Goal: Task Accomplishment & Management: Manage account settings

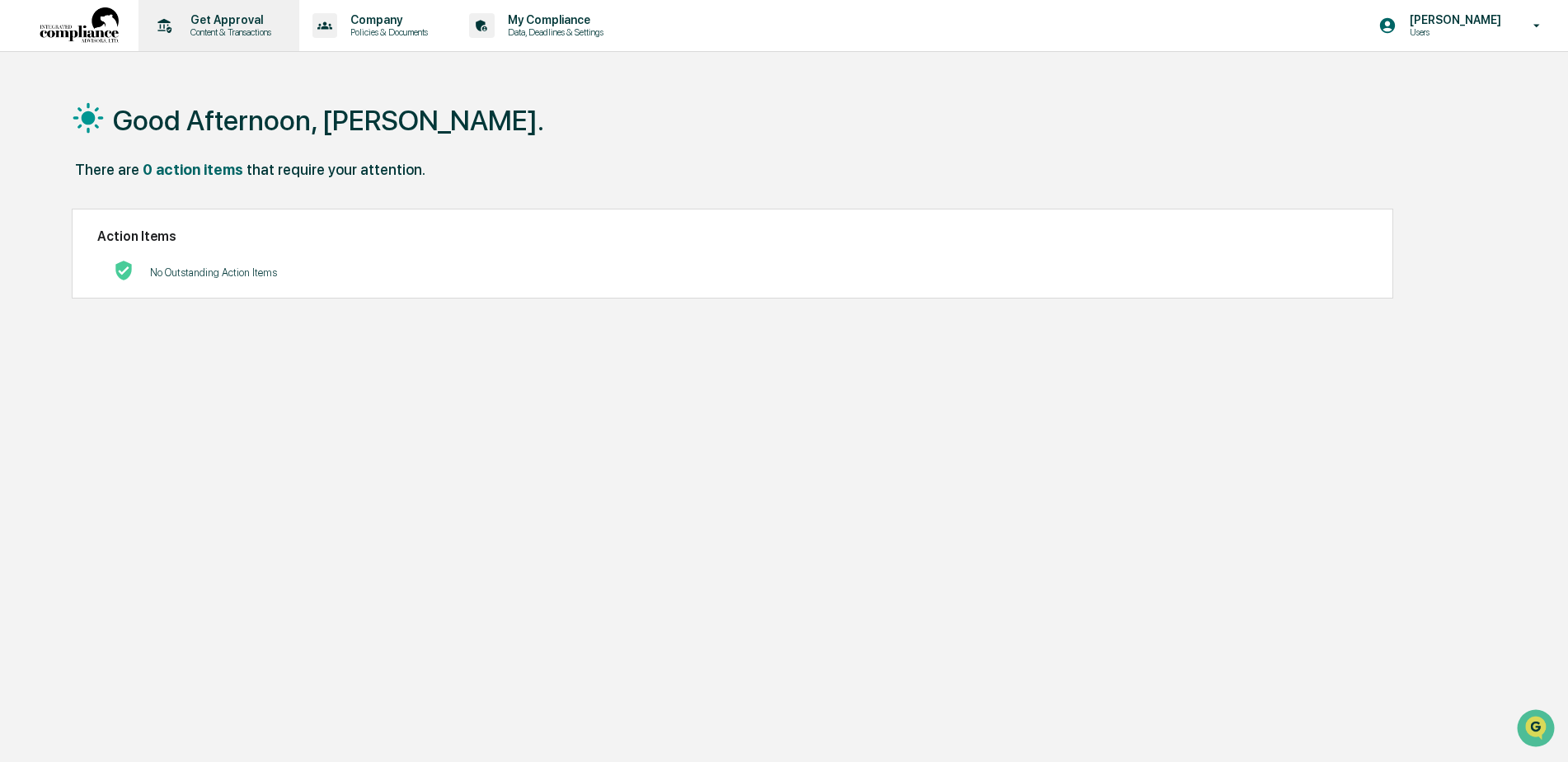
click at [224, 28] on p "Content & Transactions" at bounding box center [228, 33] width 102 height 12
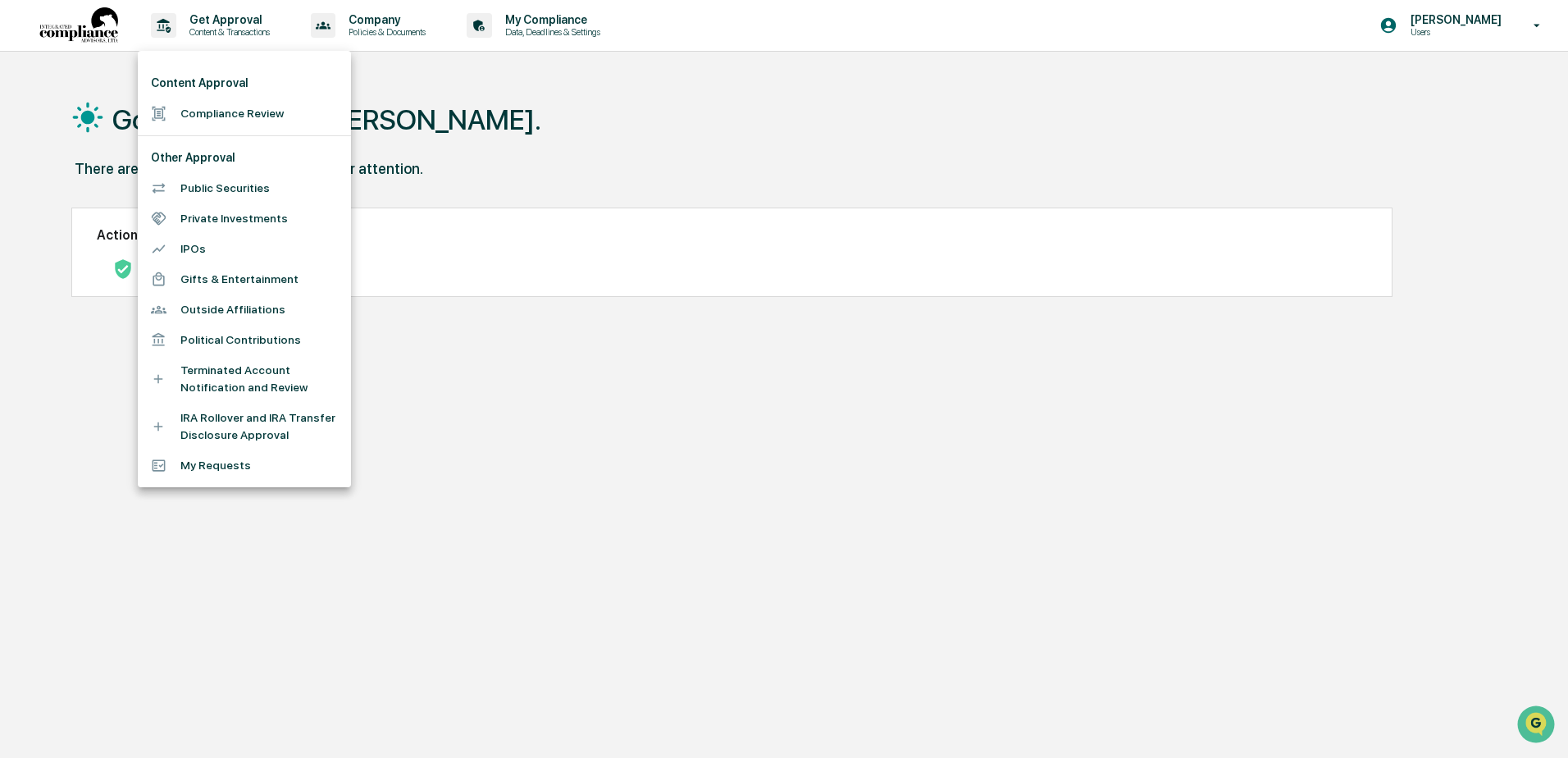
click at [412, 103] on div at bounding box center [784, 379] width 1568 height 758
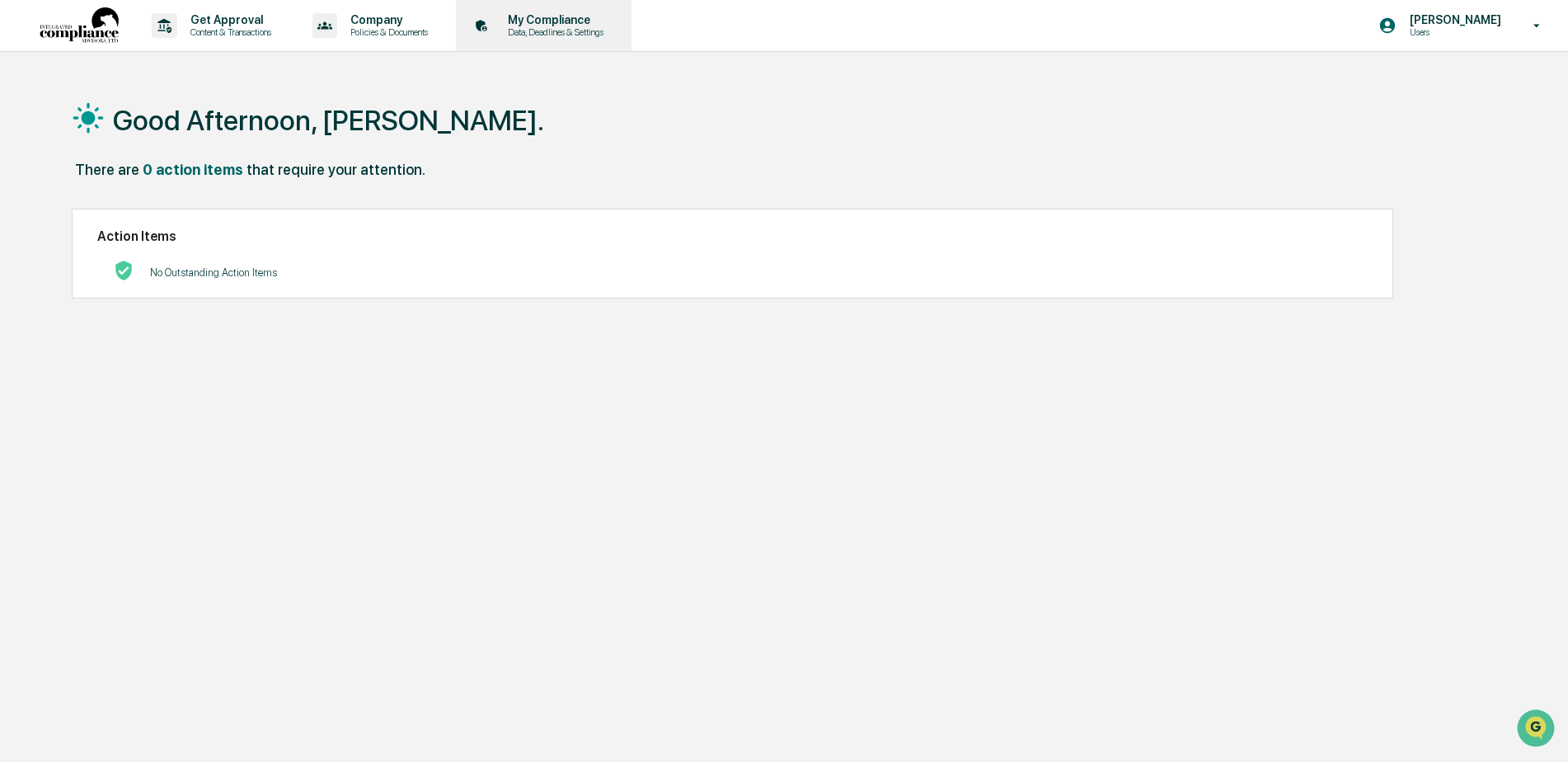
click at [534, 27] on p "Data, Deadlines & Settings" at bounding box center [553, 33] width 117 height 12
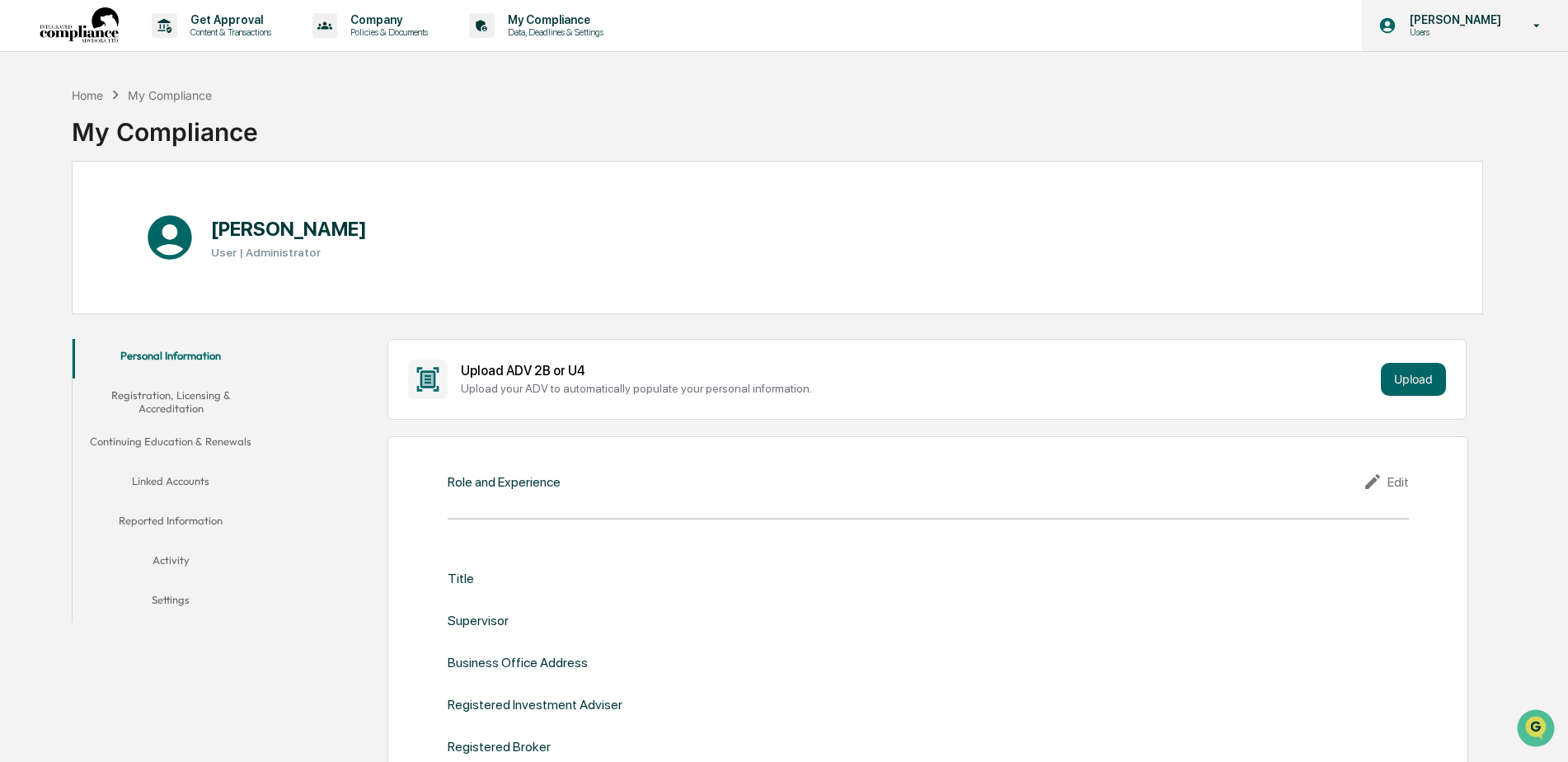
click at [1455, 16] on p "[PERSON_NAME]" at bounding box center [1452, 20] width 113 height 13
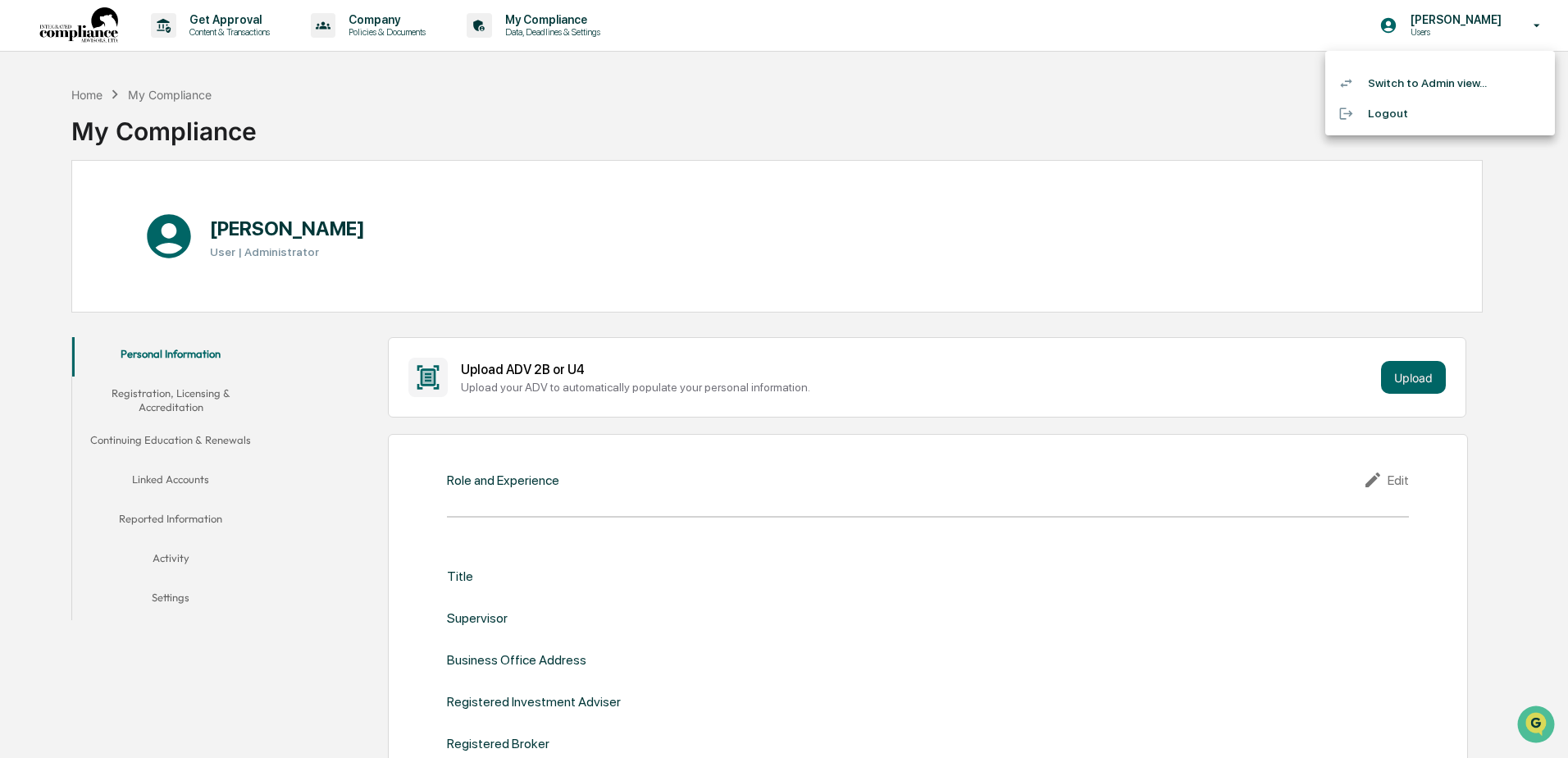
click at [1399, 86] on li "Switch to Admin view..." at bounding box center [1440, 83] width 230 height 31
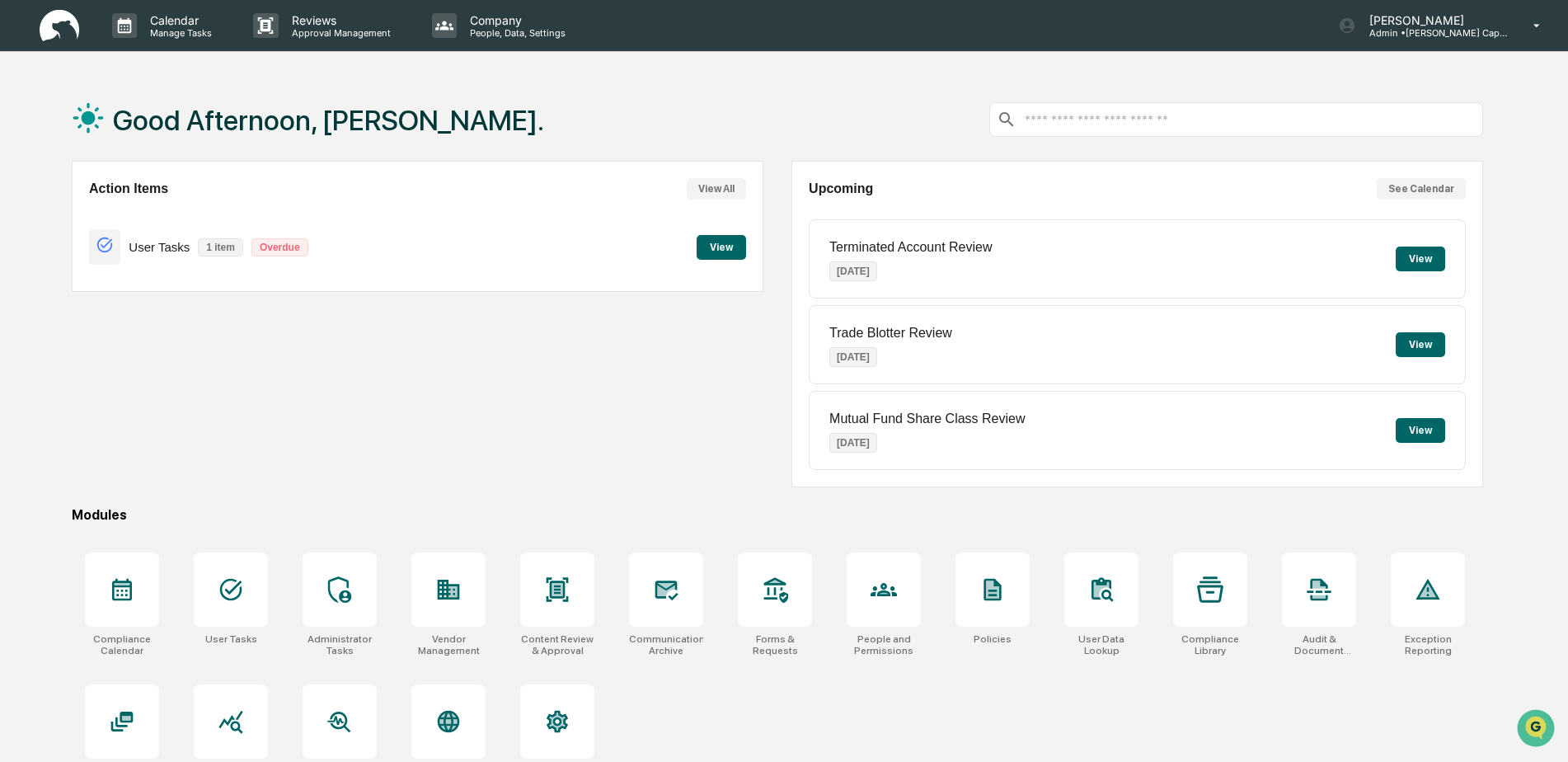
click at [725, 250] on button "View" at bounding box center [721, 247] width 49 height 25
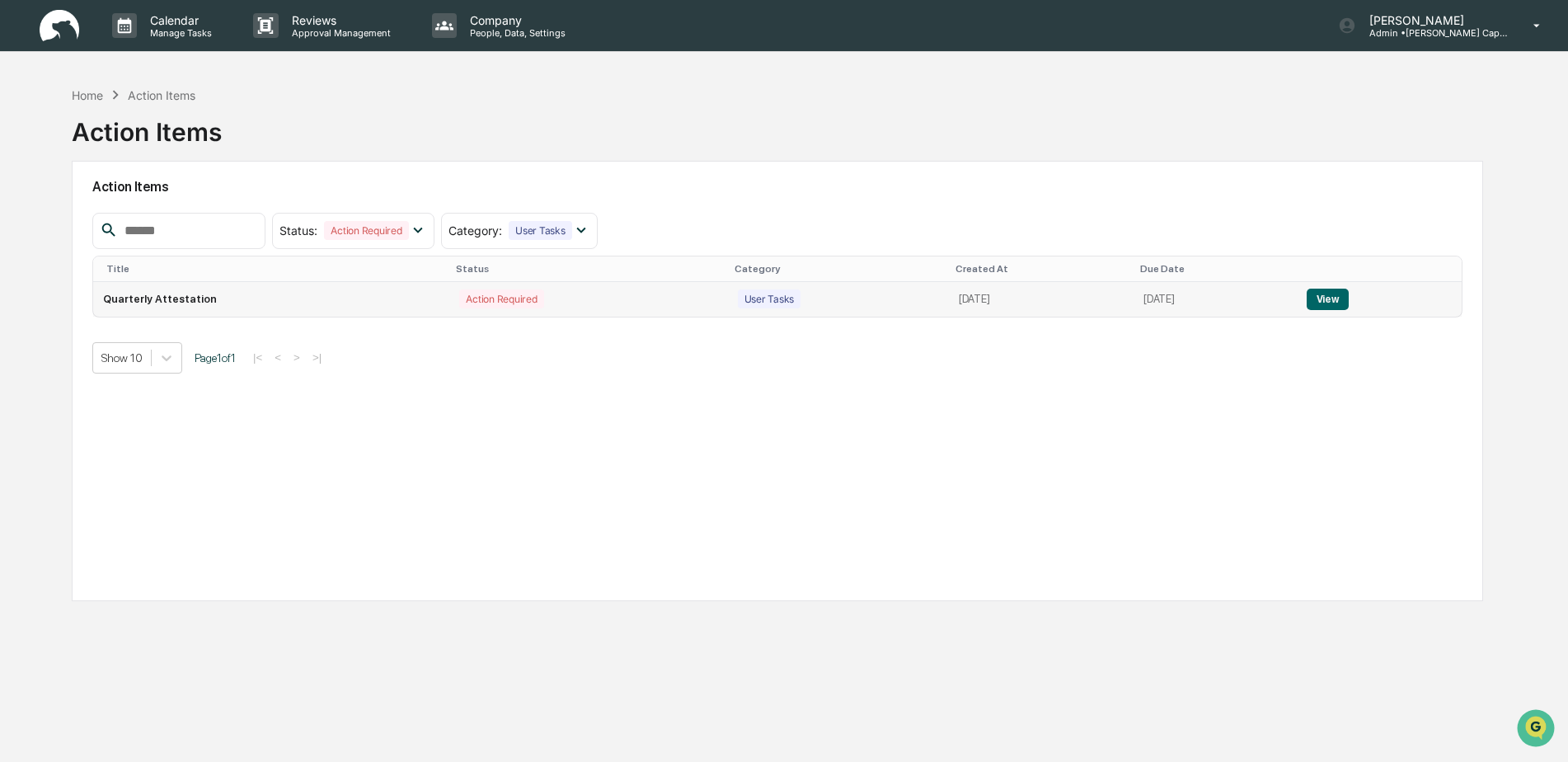
click at [1334, 295] on button "View" at bounding box center [1327, 300] width 42 height 22
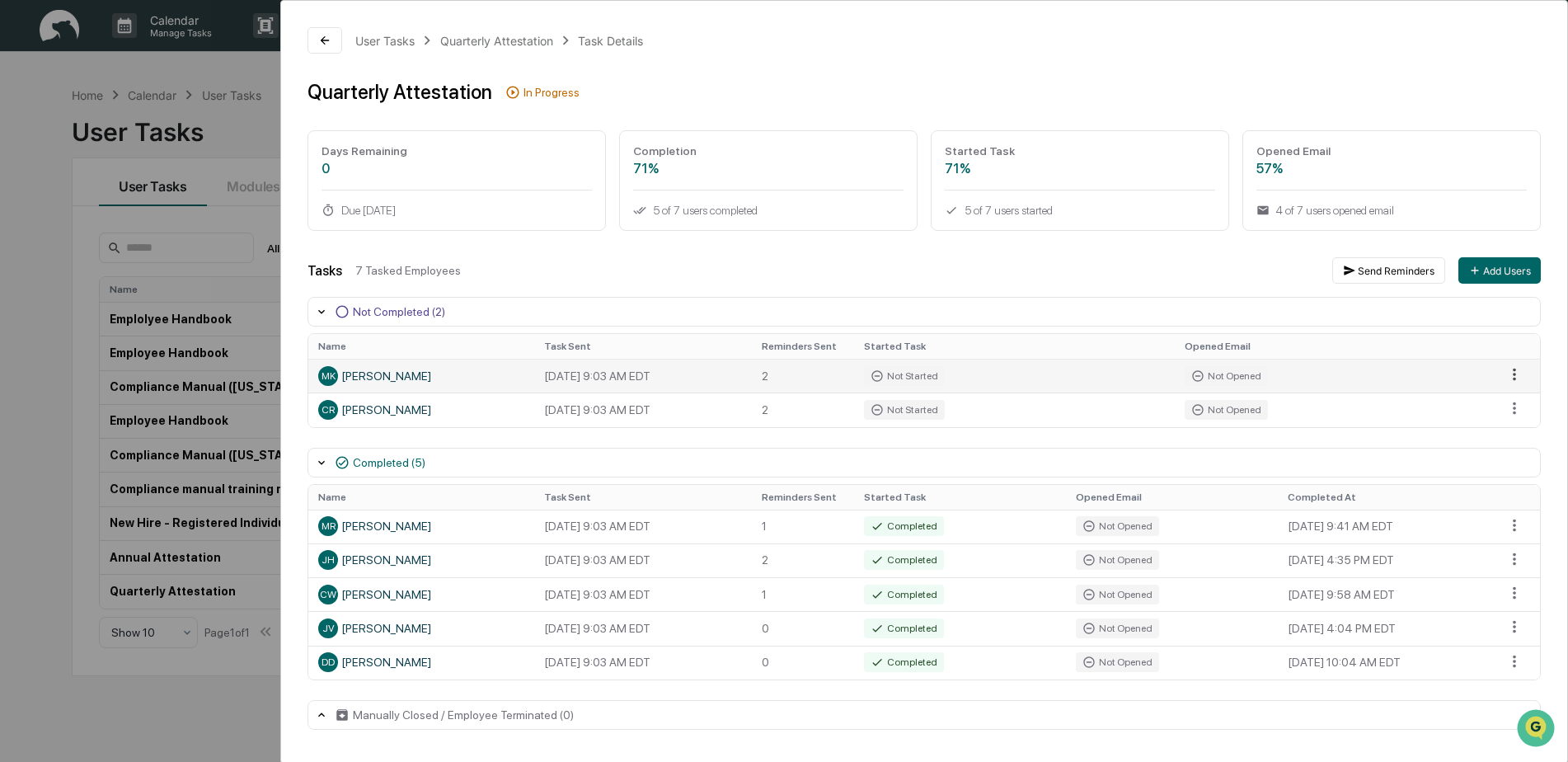
click at [1514, 377] on html "Calendar Manage Tasks Reviews Approval Management Company People, Data, Setting…" at bounding box center [784, 381] width 1568 height 762
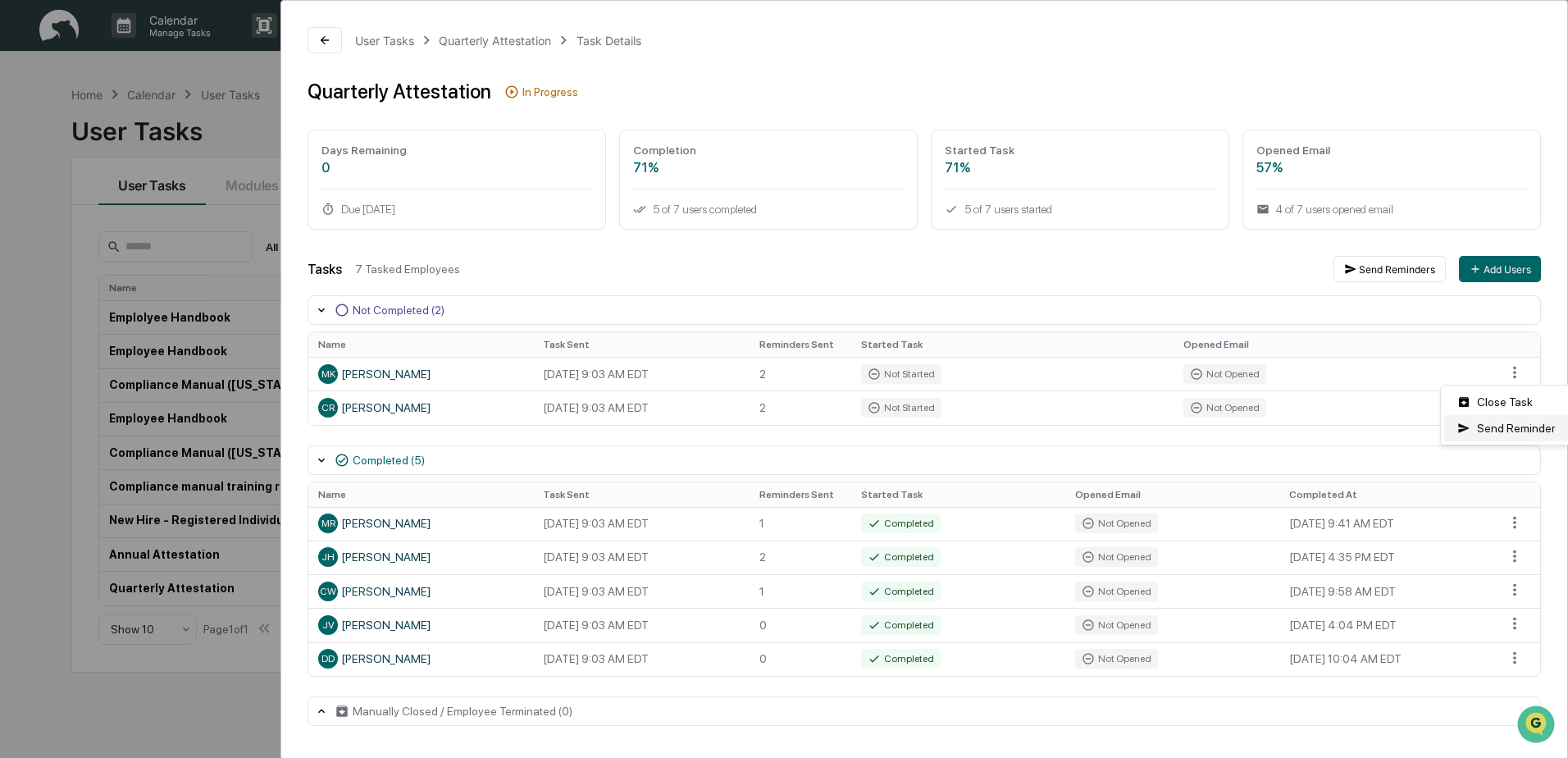
click at [1514, 423] on div "Send Reminder" at bounding box center [1506, 428] width 124 height 27
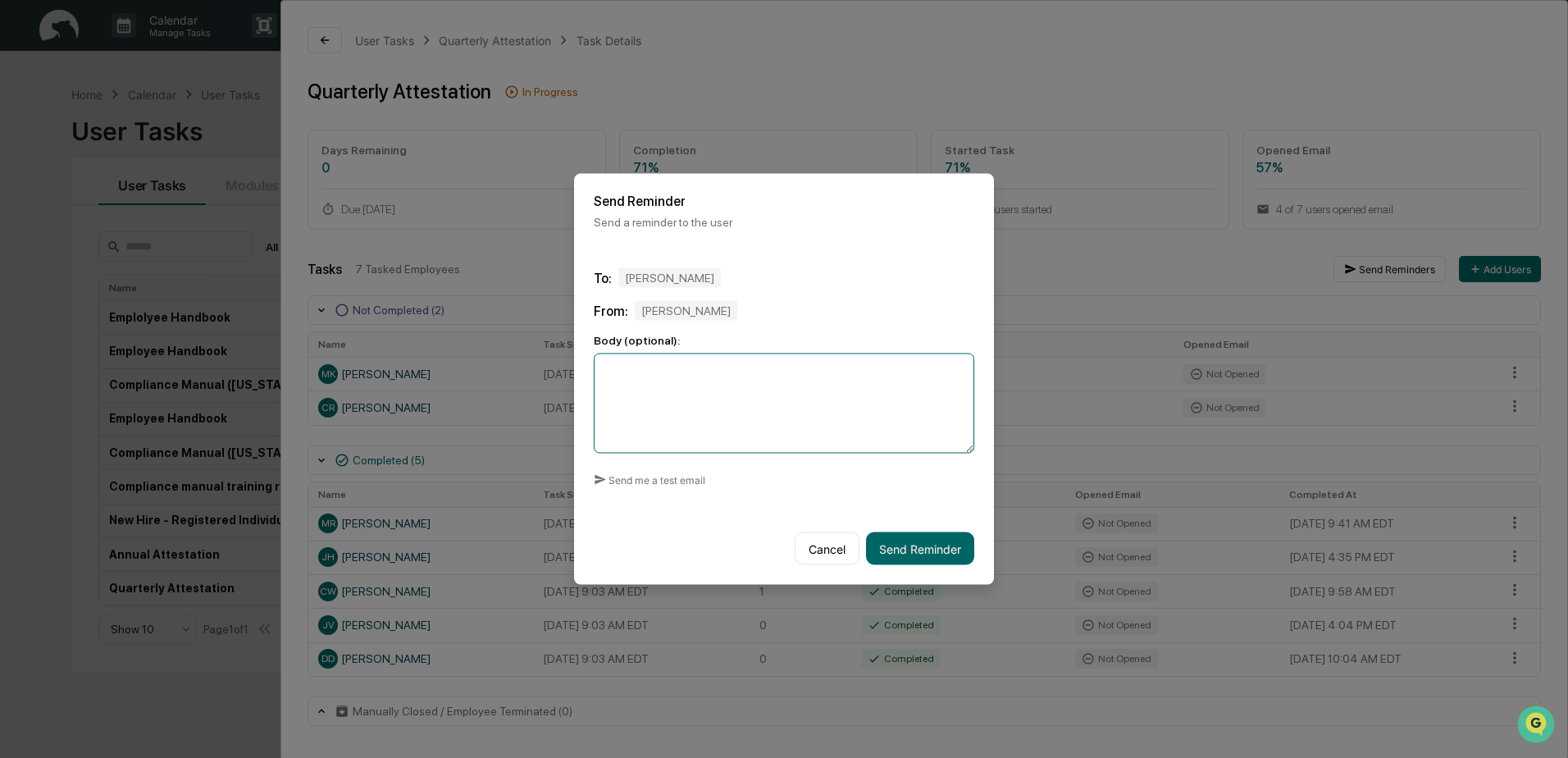
click at [796, 376] on textarea at bounding box center [784, 403] width 380 height 100
type textarea "**********"
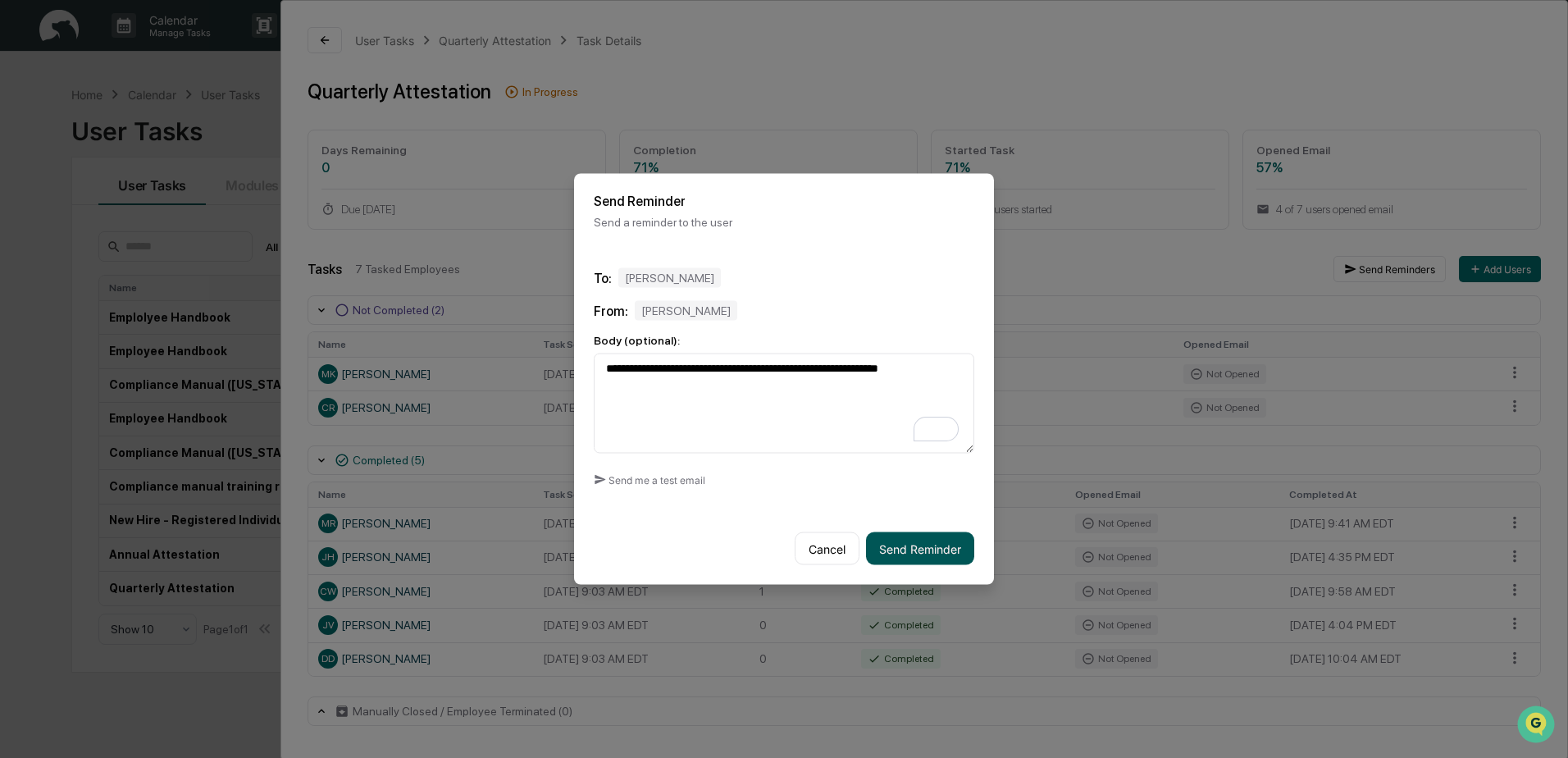
click at [912, 550] on button "Send Reminder" at bounding box center [920, 549] width 108 height 33
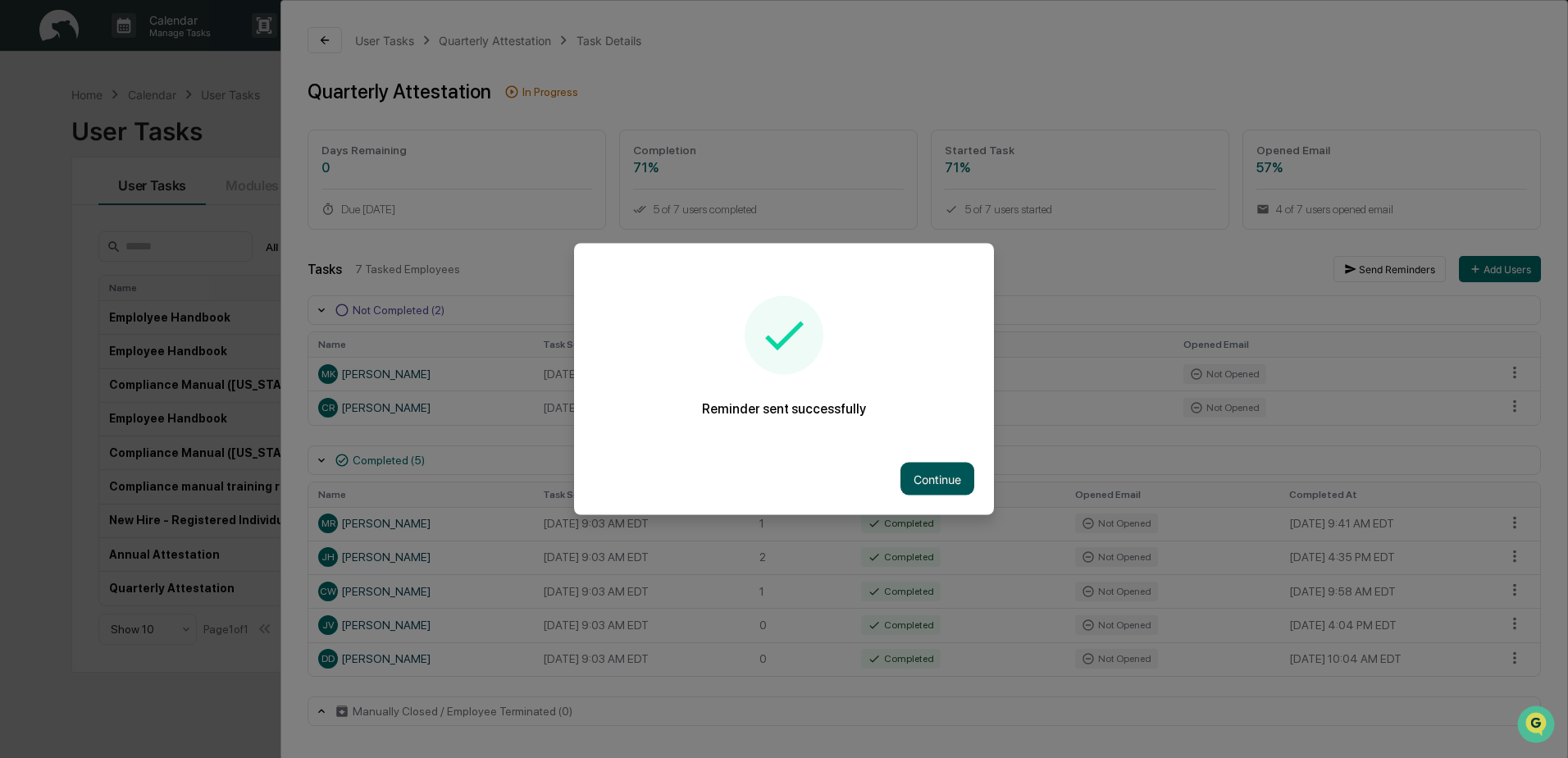
click at [936, 482] on button "Continue" at bounding box center [937, 479] width 74 height 33
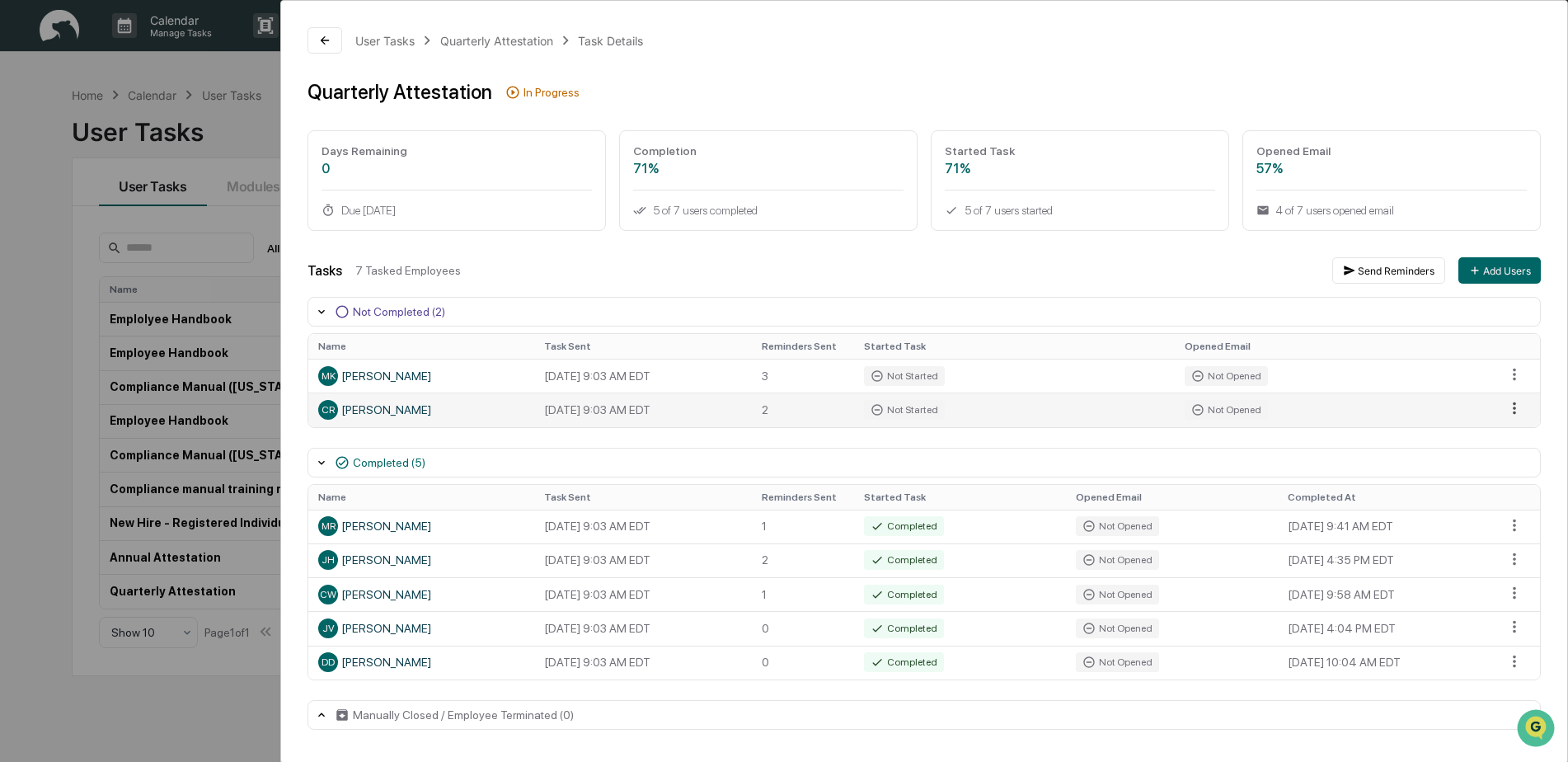
click at [1505, 408] on html "Calendar Manage Tasks Reviews Approval Management Company People, Data, Setting…" at bounding box center [784, 381] width 1568 height 762
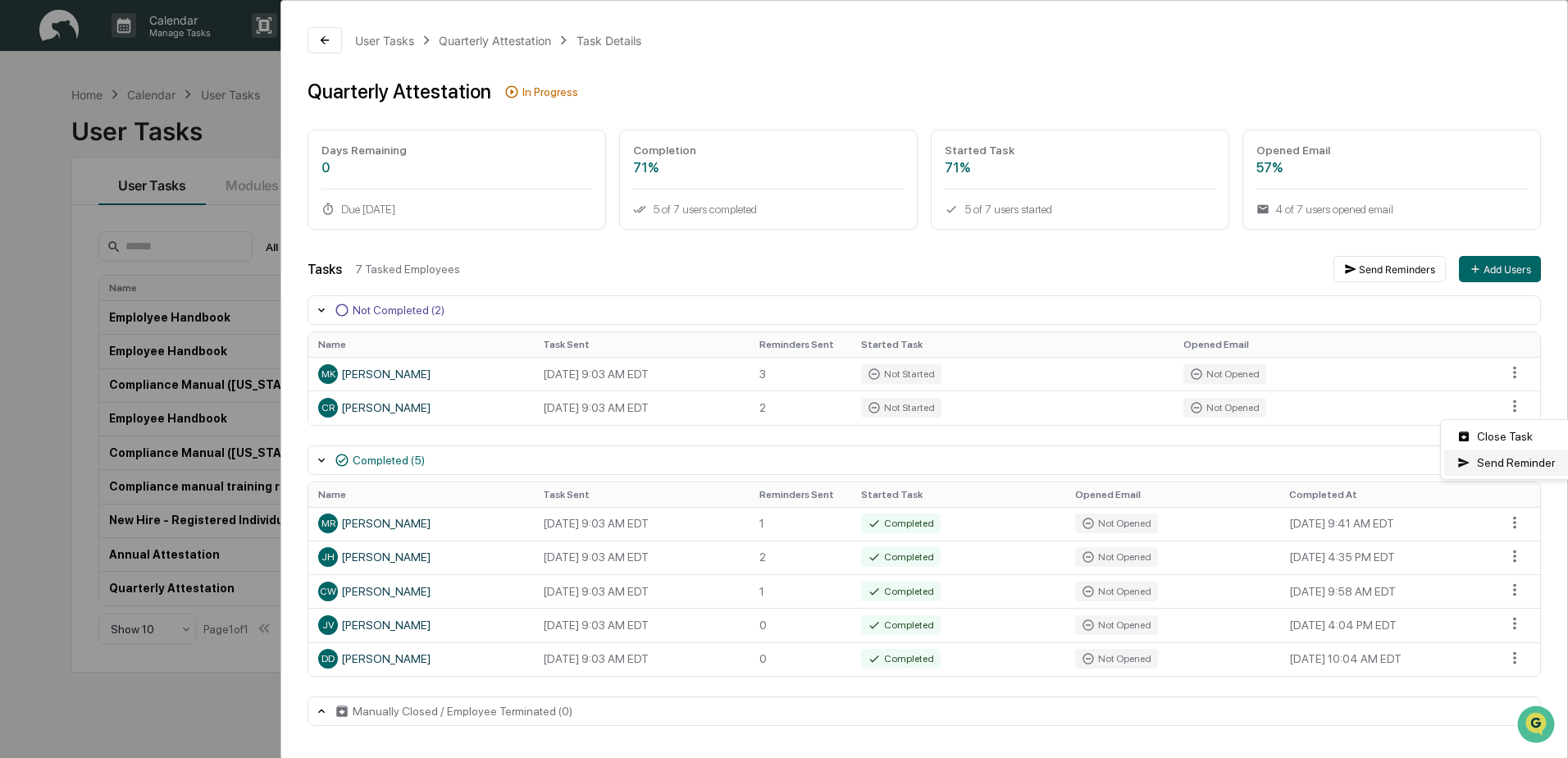
click at [1499, 458] on div "Send Reminder" at bounding box center [1506, 462] width 124 height 27
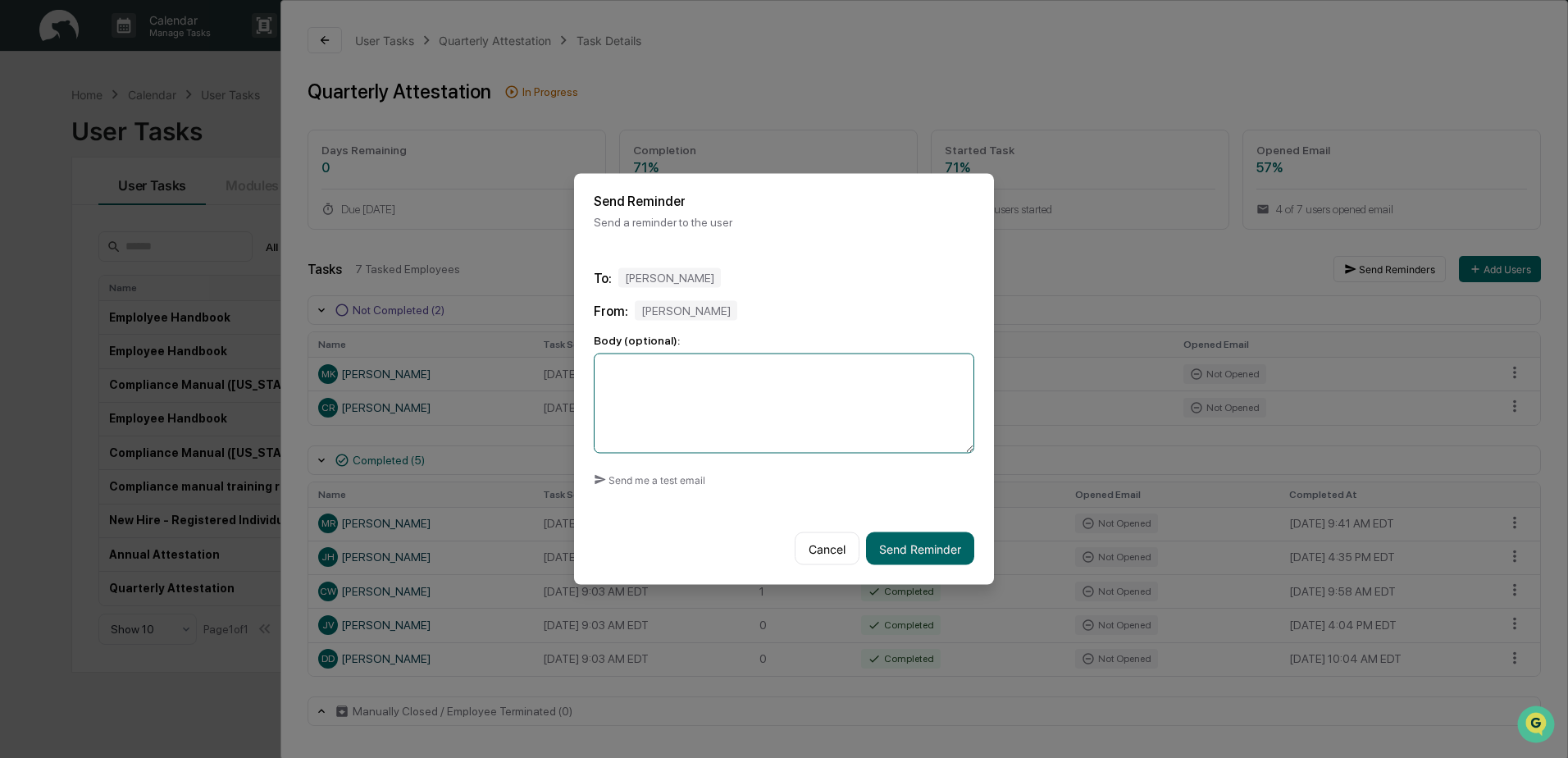
click at [666, 396] on textarea at bounding box center [784, 403] width 380 height 100
type textarea "**********"
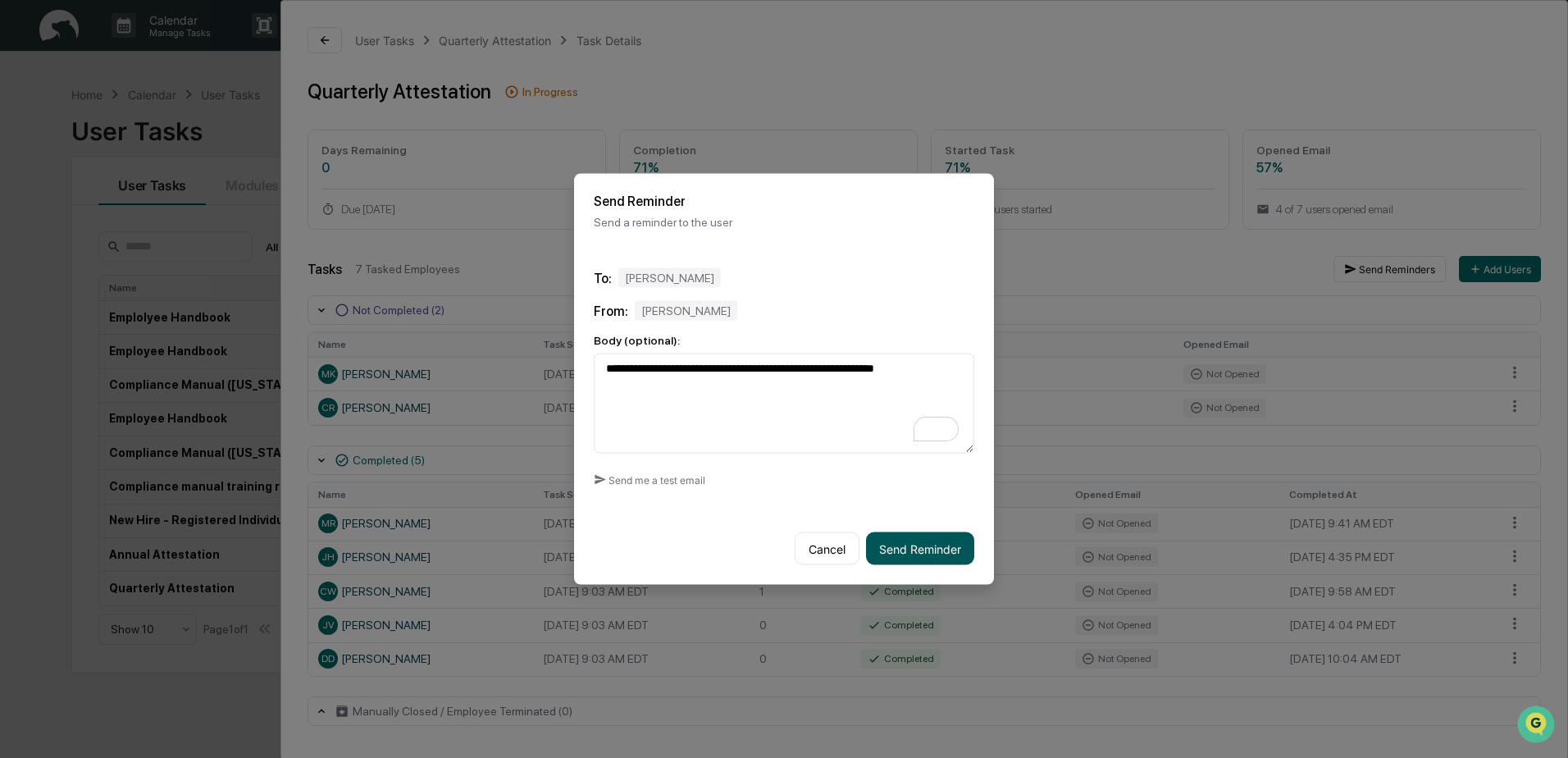
click at [907, 548] on button "Send Reminder" at bounding box center [920, 549] width 108 height 33
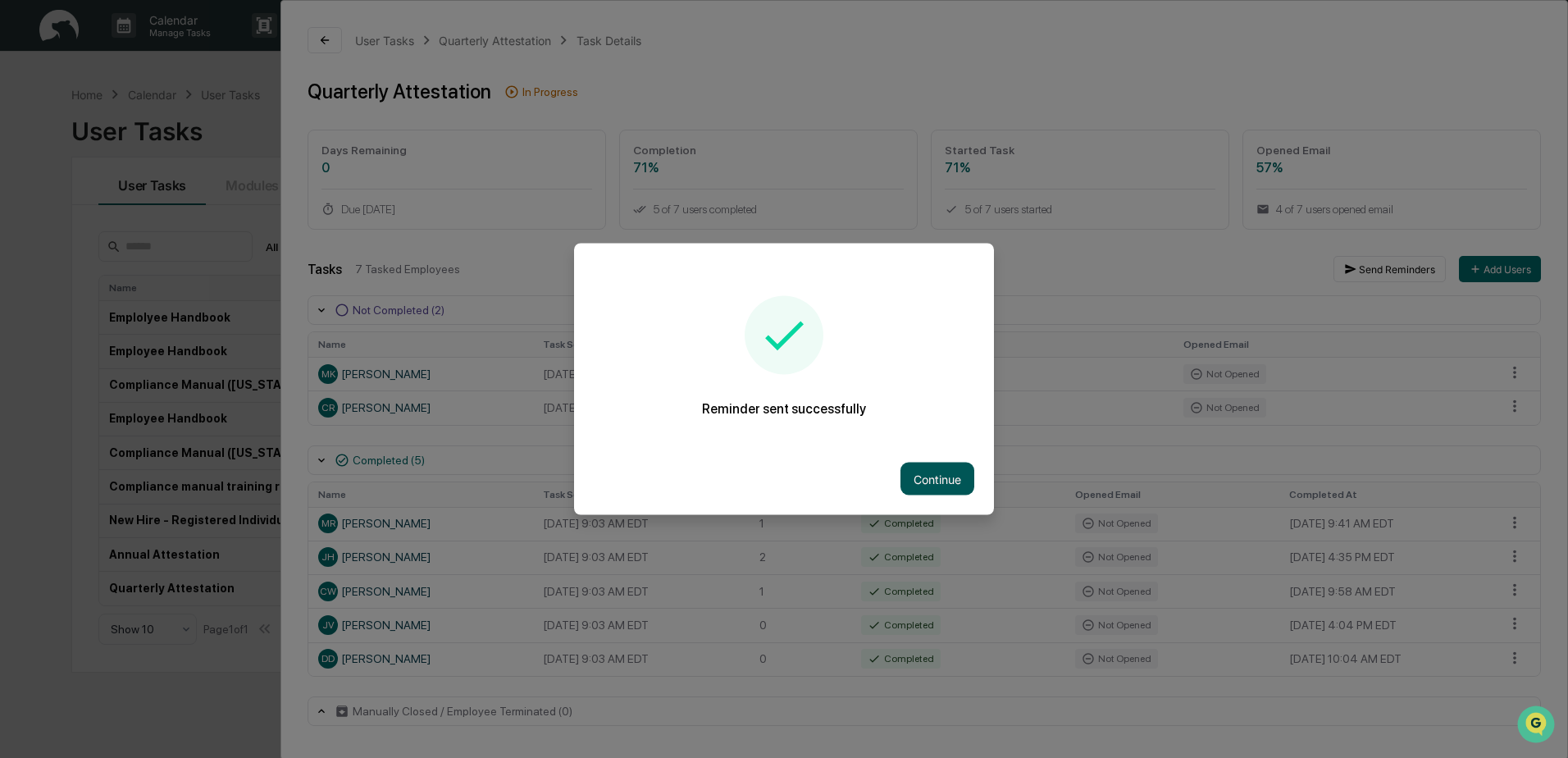
click at [929, 462] on button "Continue" at bounding box center [937, 479] width 74 height 33
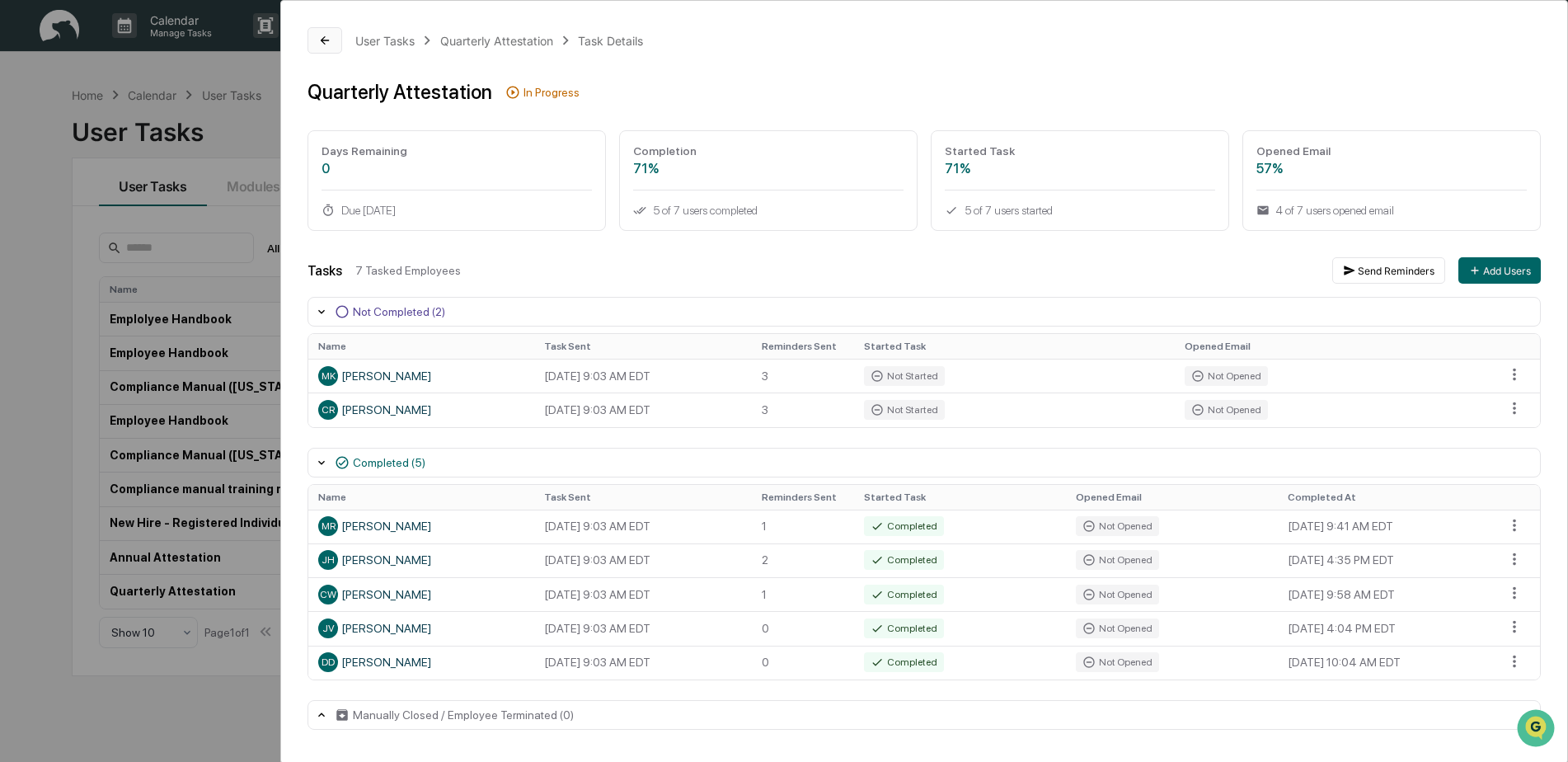
click at [323, 32] on button at bounding box center [324, 41] width 34 height 27
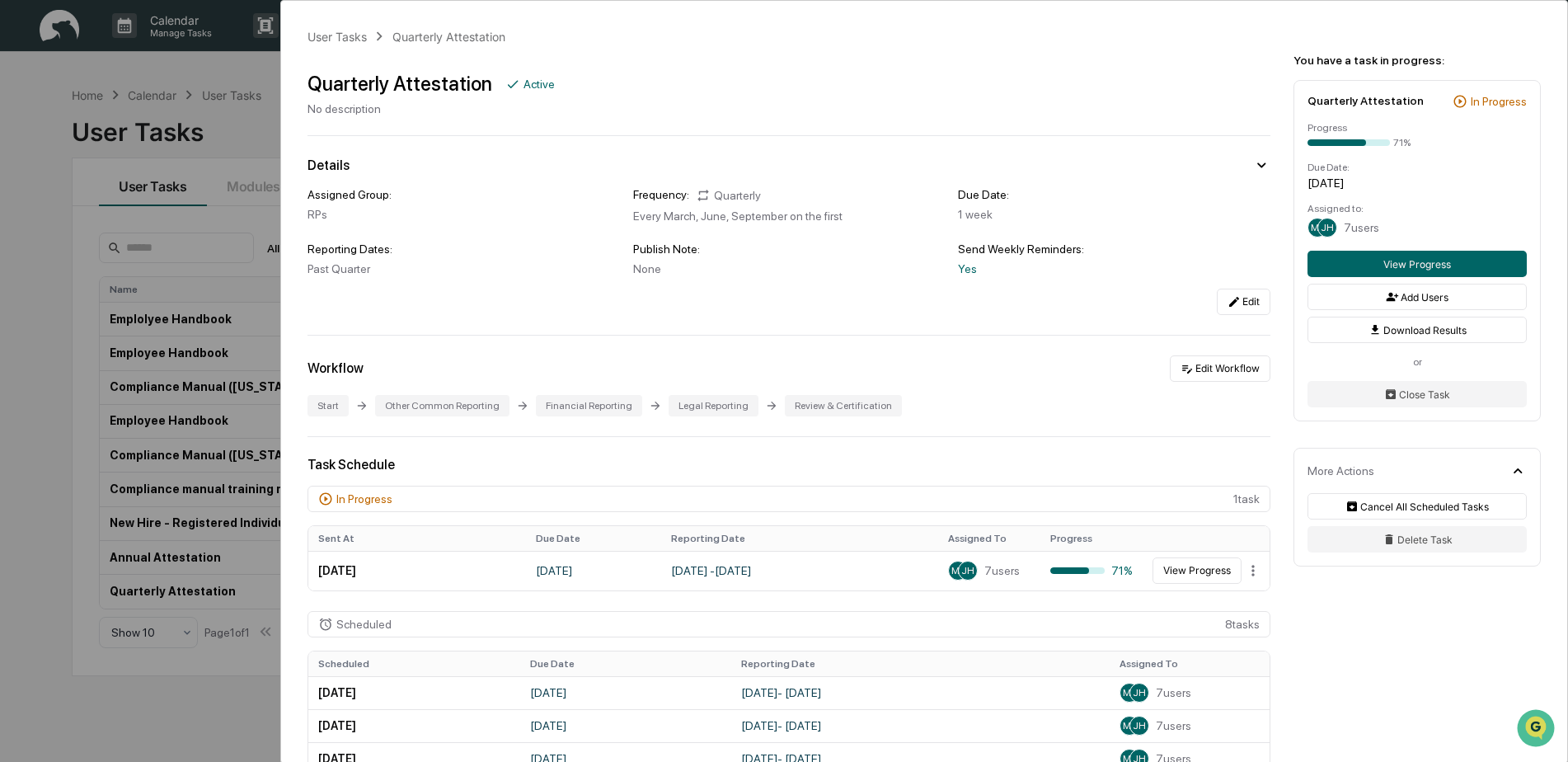
click at [226, 252] on div "User Tasks Quarterly Attestation Quarterly Attestation Active No description De…" at bounding box center [784, 381] width 1568 height 762
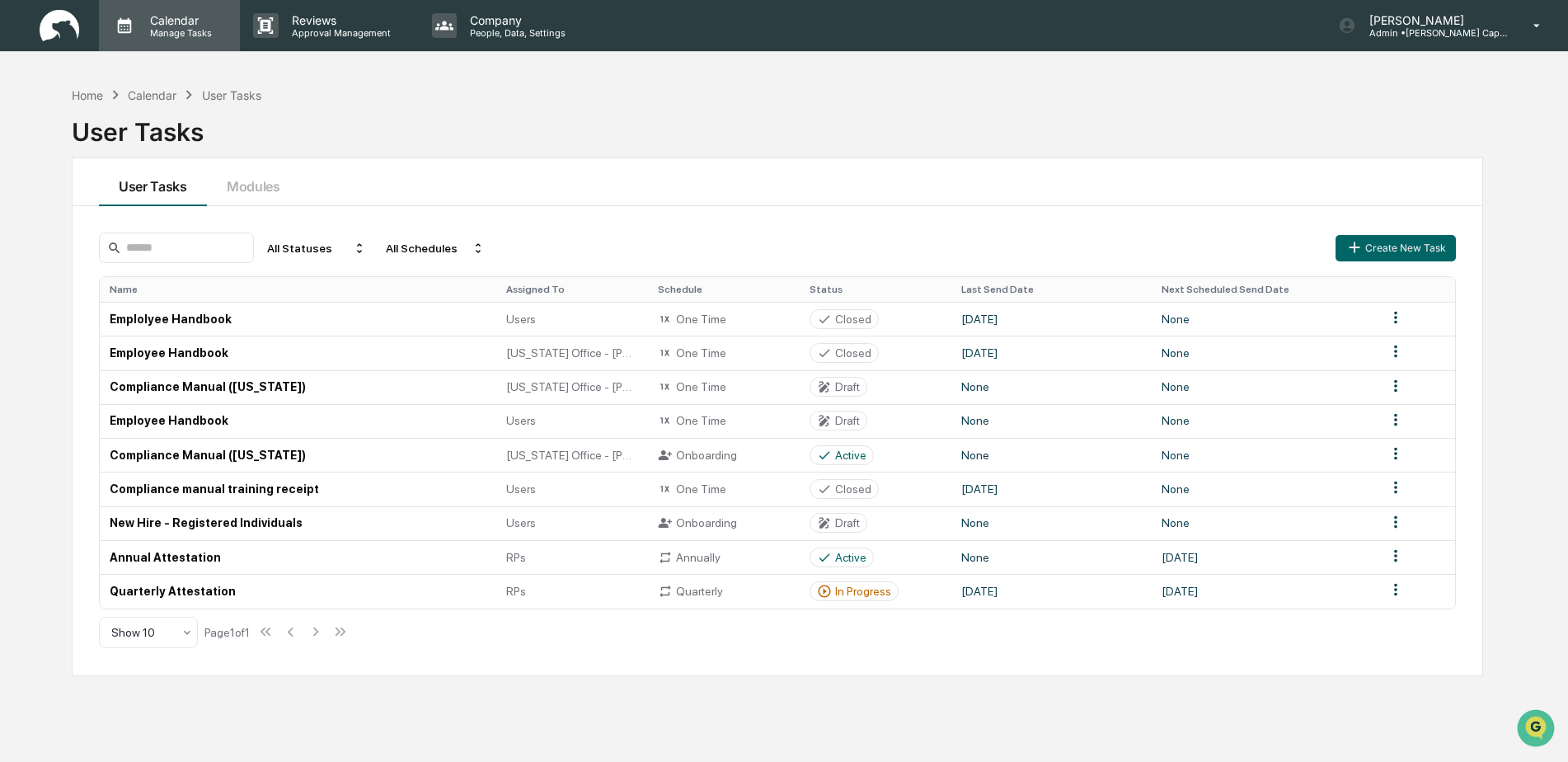
click at [168, 30] on p "Manage Tasks" at bounding box center [179, 33] width 83 height 12
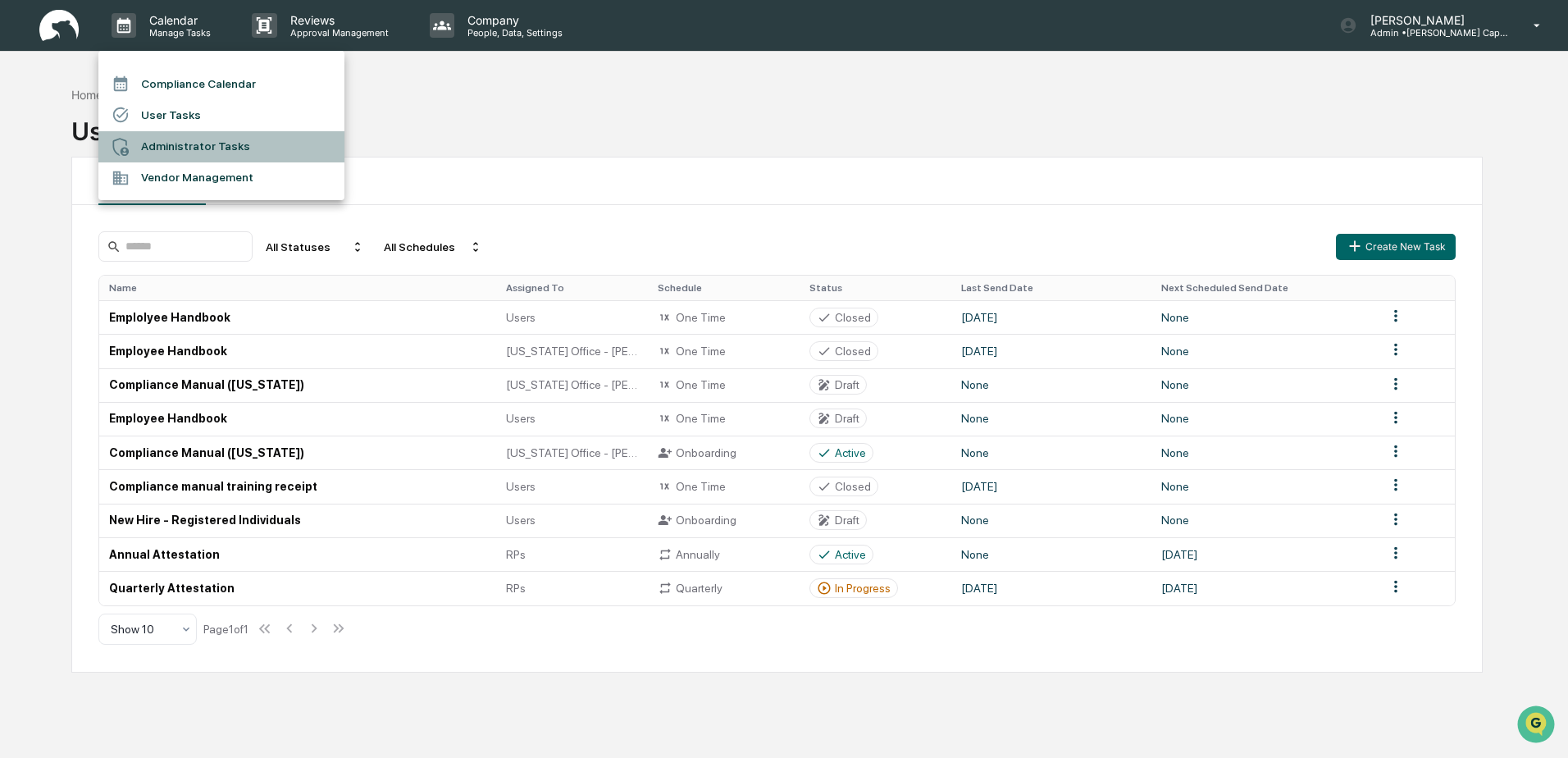
click at [197, 143] on li "Administrator Tasks" at bounding box center [222, 147] width 246 height 32
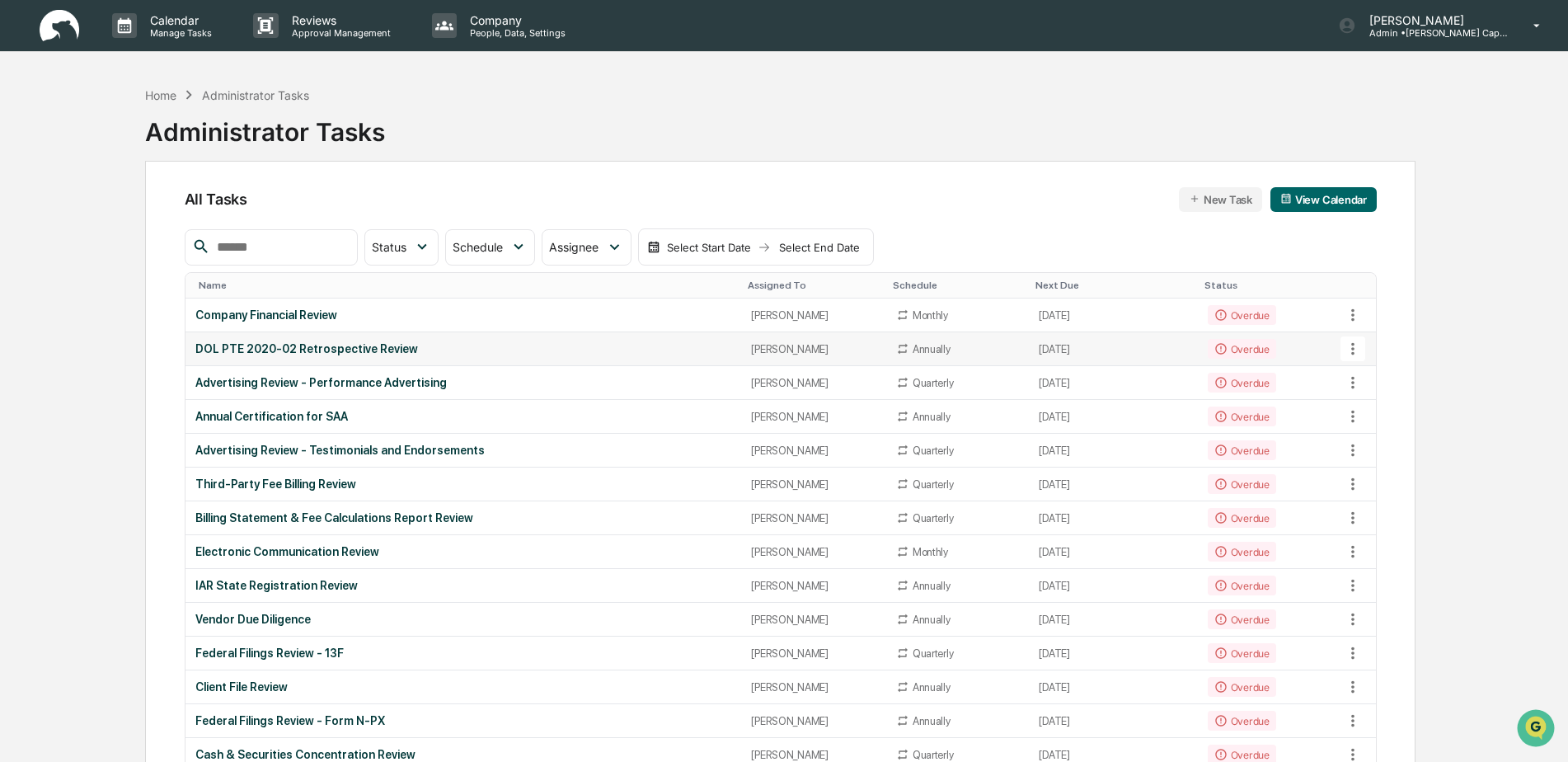
click at [434, 342] on td "DOL PTE 2020-02 Retrospective Review" at bounding box center [463, 349] width 557 height 33
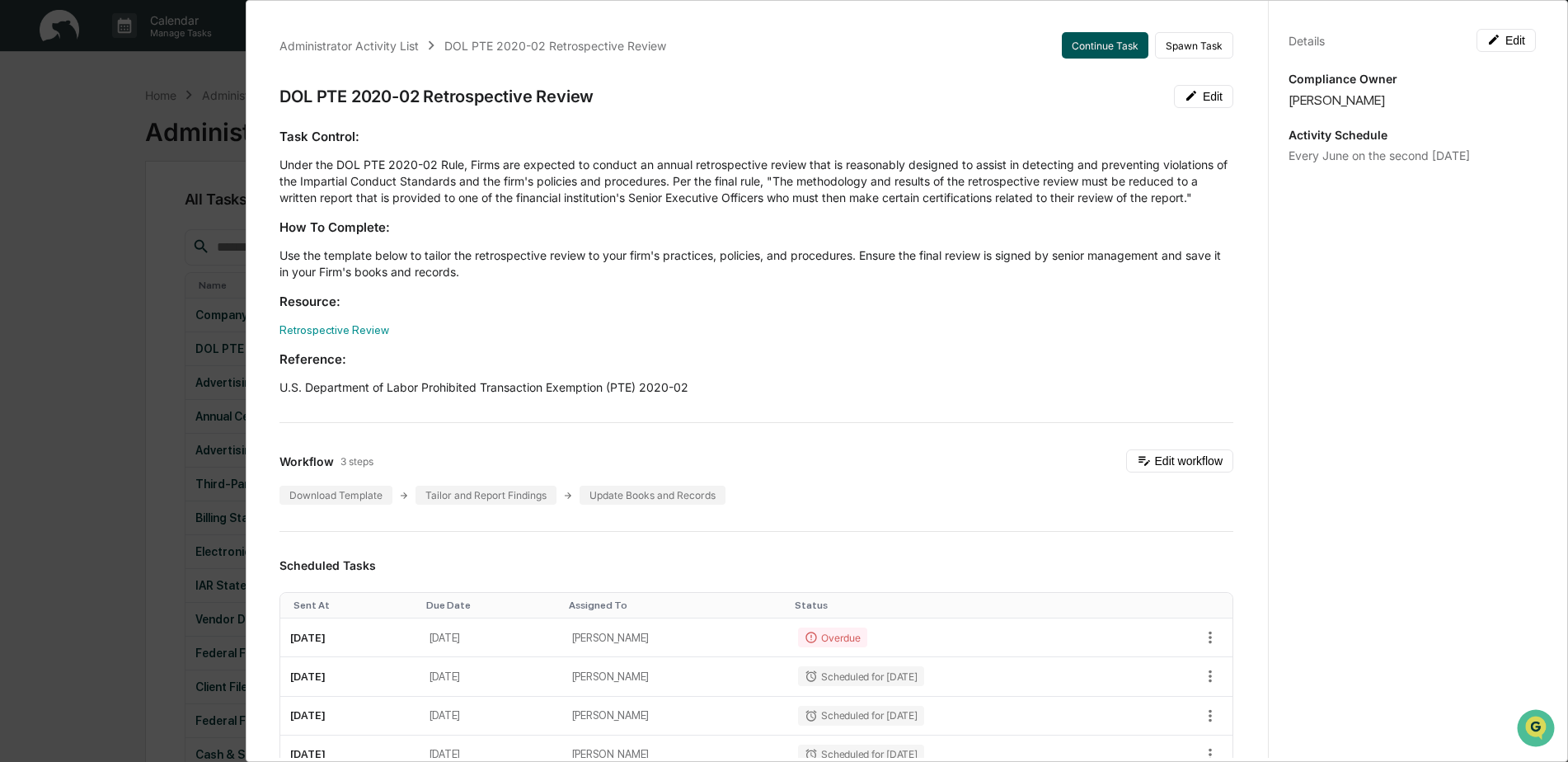
click at [1107, 46] on button "Continue Task" at bounding box center [1105, 46] width 87 height 27
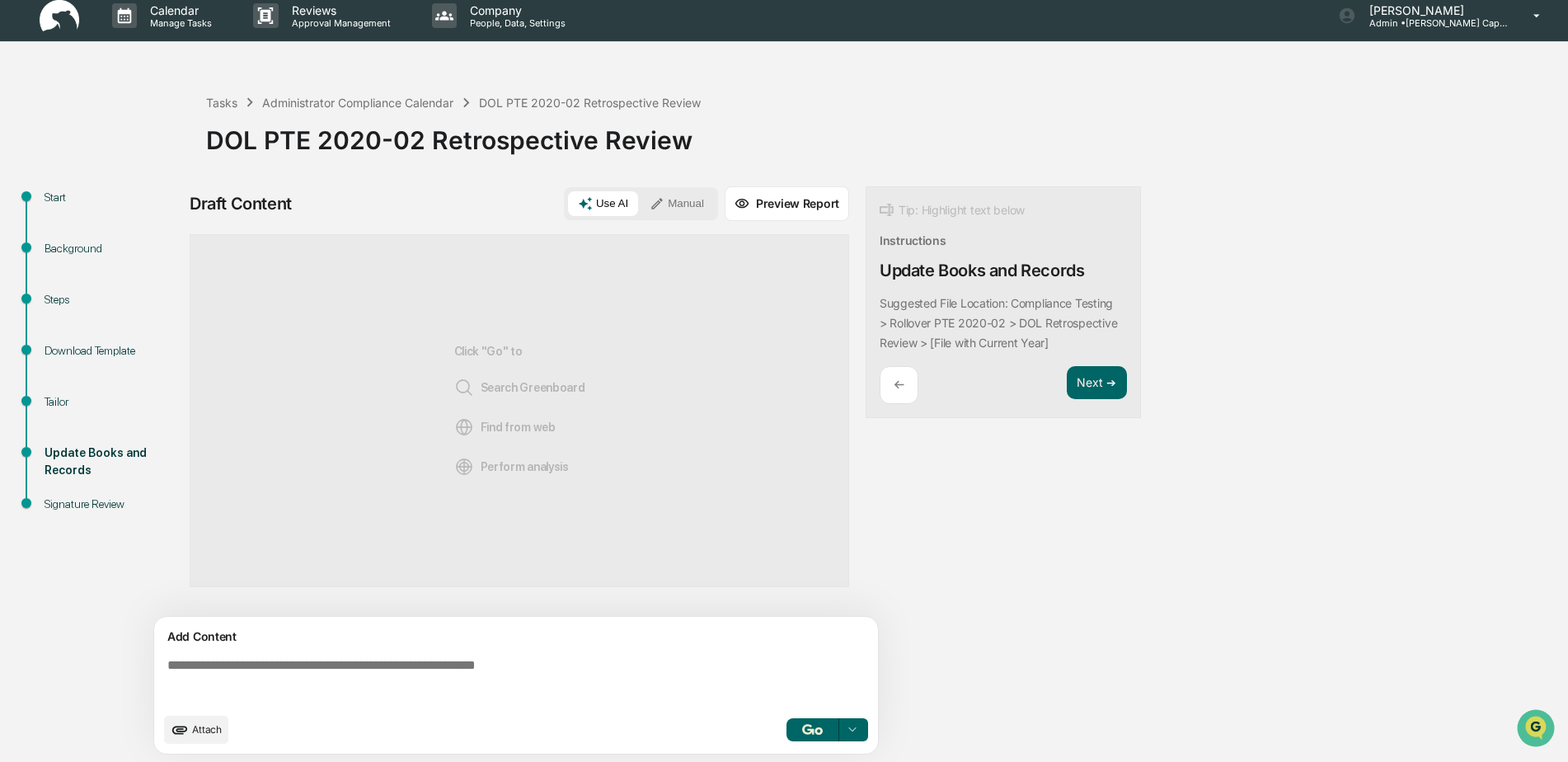
scroll to position [13, 0]
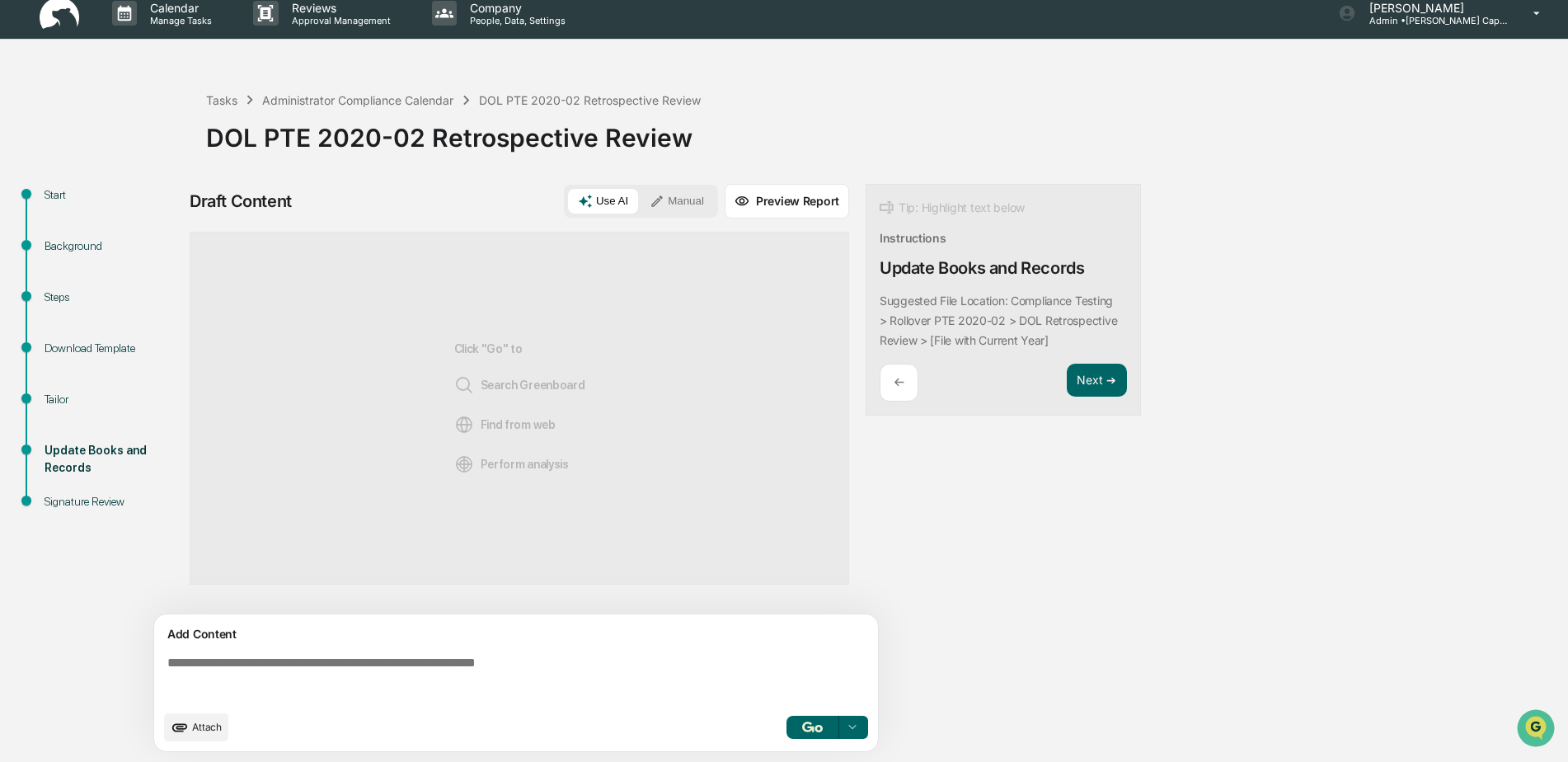
click at [698, 197] on button "Manual" at bounding box center [676, 201] width 74 height 25
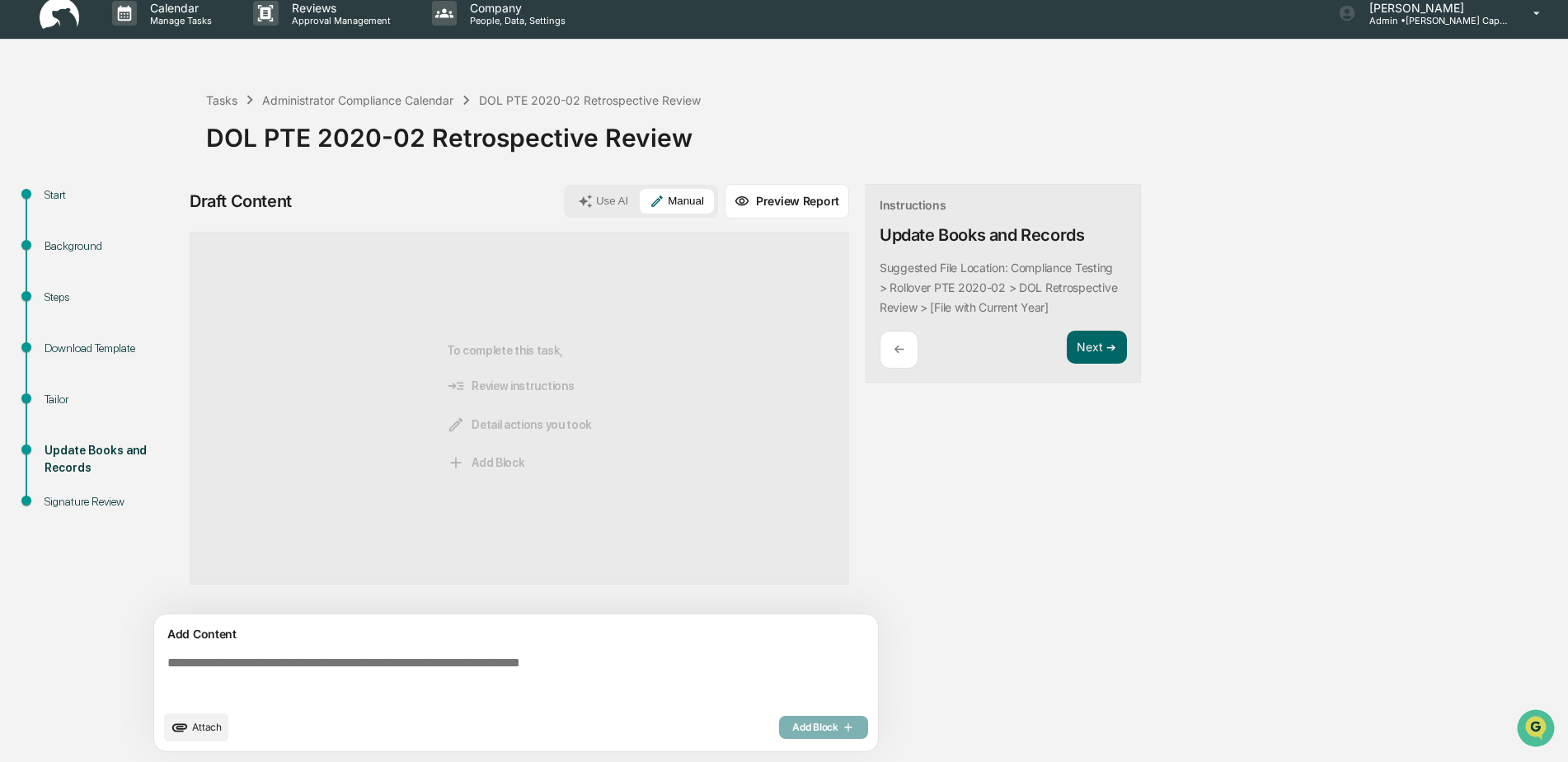
click at [458, 663] on textarea at bounding box center [519, 678] width 717 height 59
